Goal: Navigation & Orientation: Find specific page/section

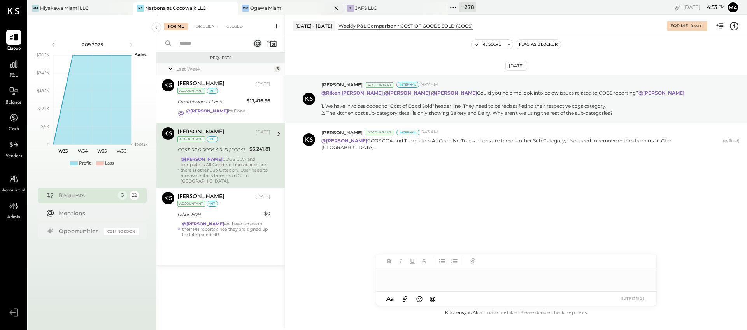
click at [293, 5] on div "[PERSON_NAME] Miami" at bounding box center [284, 8] width 93 height 7
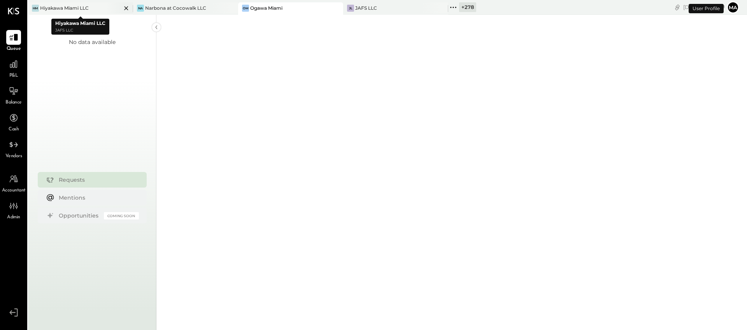
click at [69, 8] on div "Hiyakawa Miami LLC" at bounding box center [64, 8] width 49 height 7
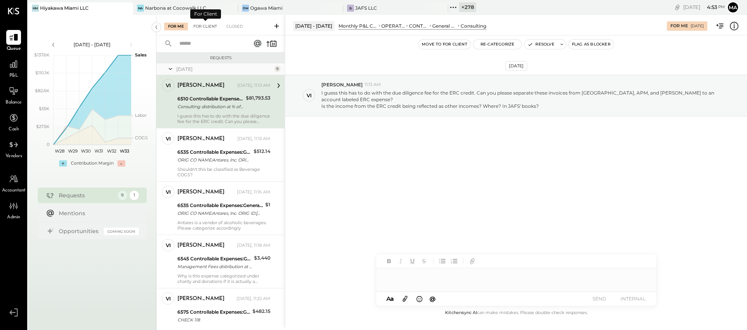
click at [208, 27] on div "For Client" at bounding box center [204, 27] width 31 height 8
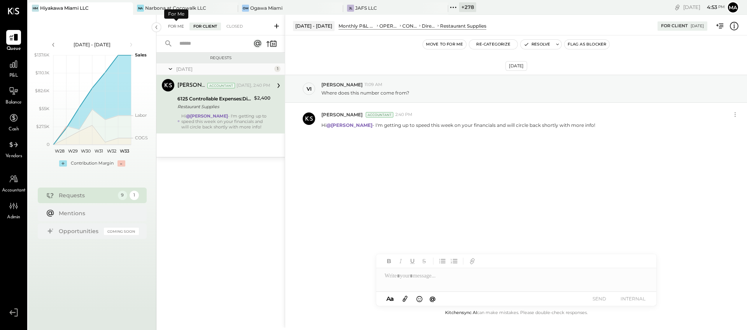
click at [172, 25] on div "For Me" at bounding box center [176, 27] width 24 height 8
